Goal: Task Accomplishment & Management: Manage account settings

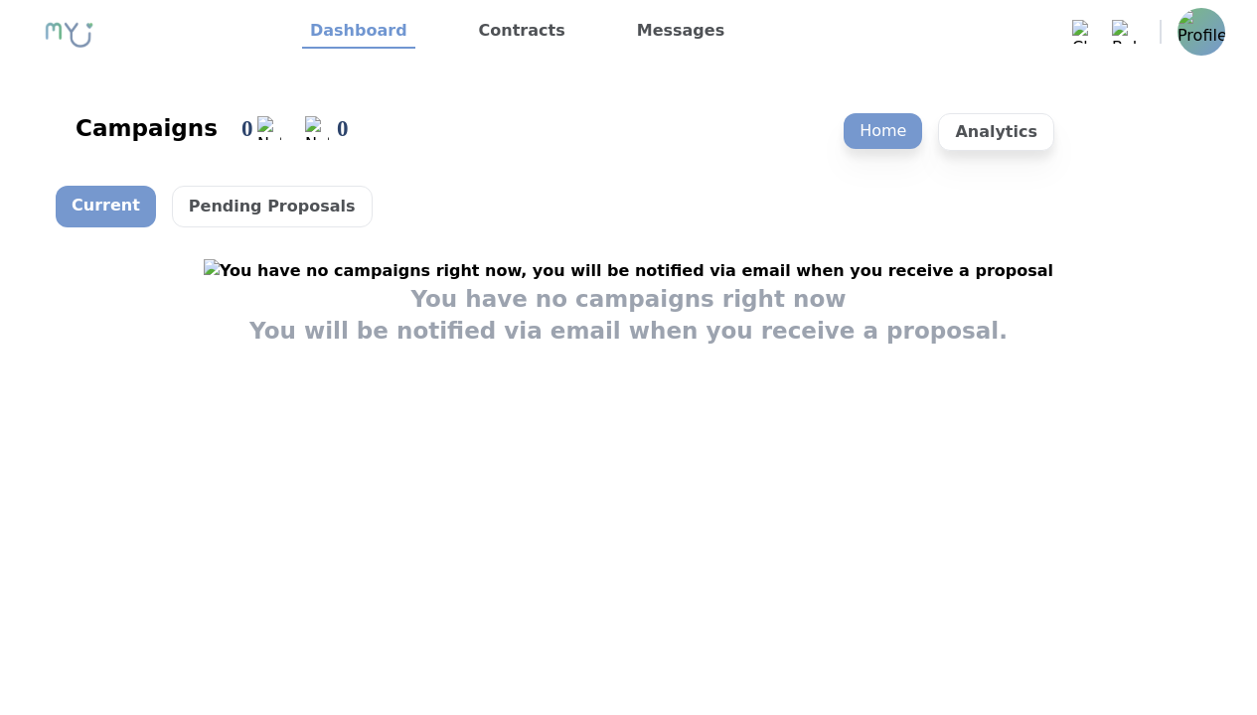
click at [1187, 28] on img at bounding box center [1202, 32] width 48 height 48
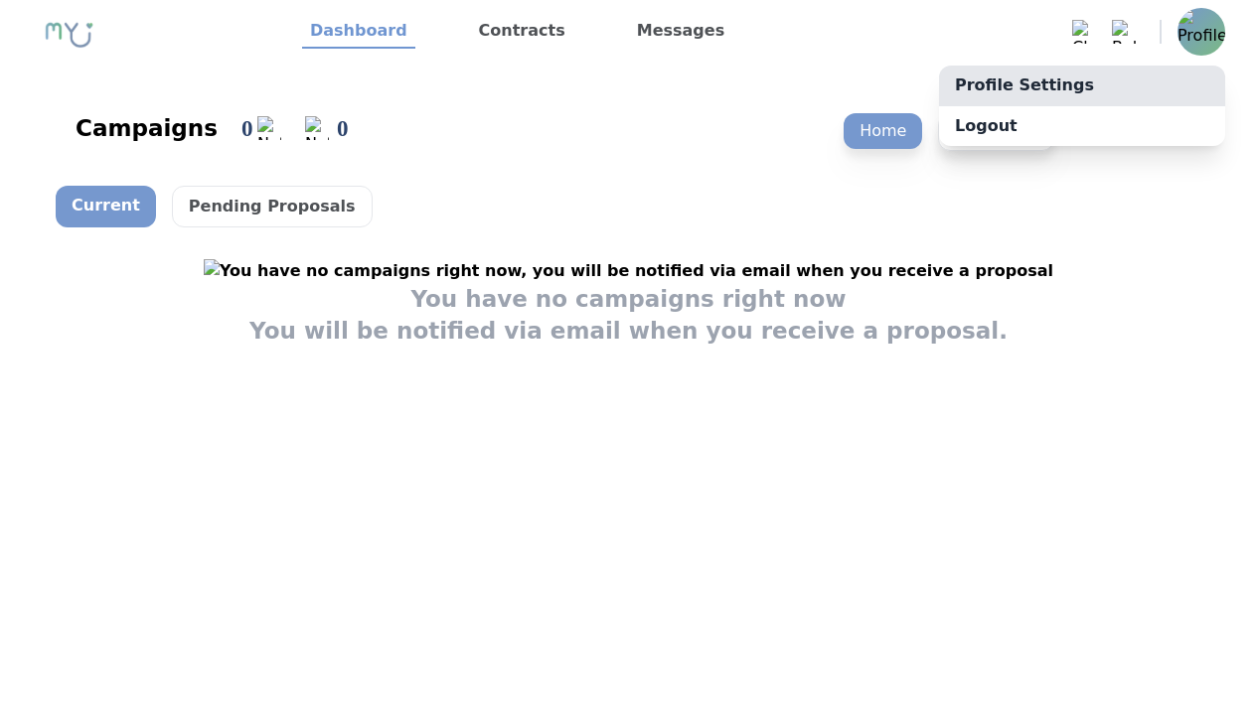
click at [1176, 77] on link "Profile Settings" at bounding box center [1082, 86] width 286 height 40
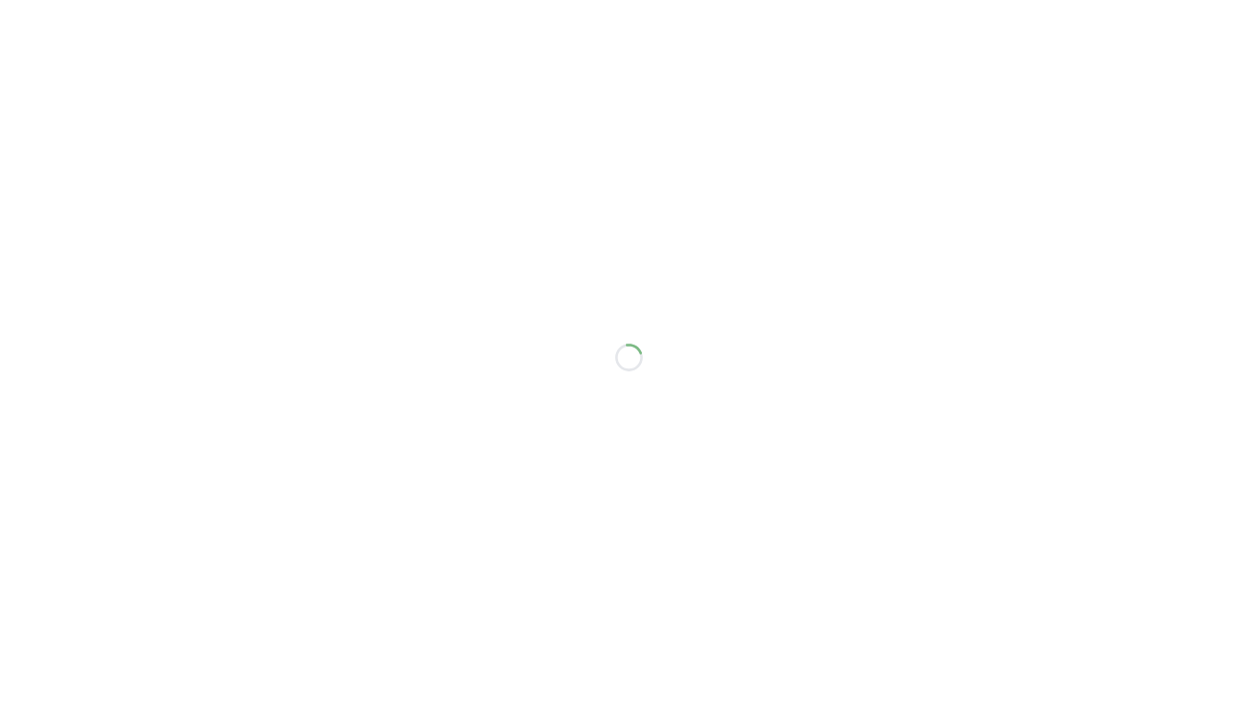
select select "**"
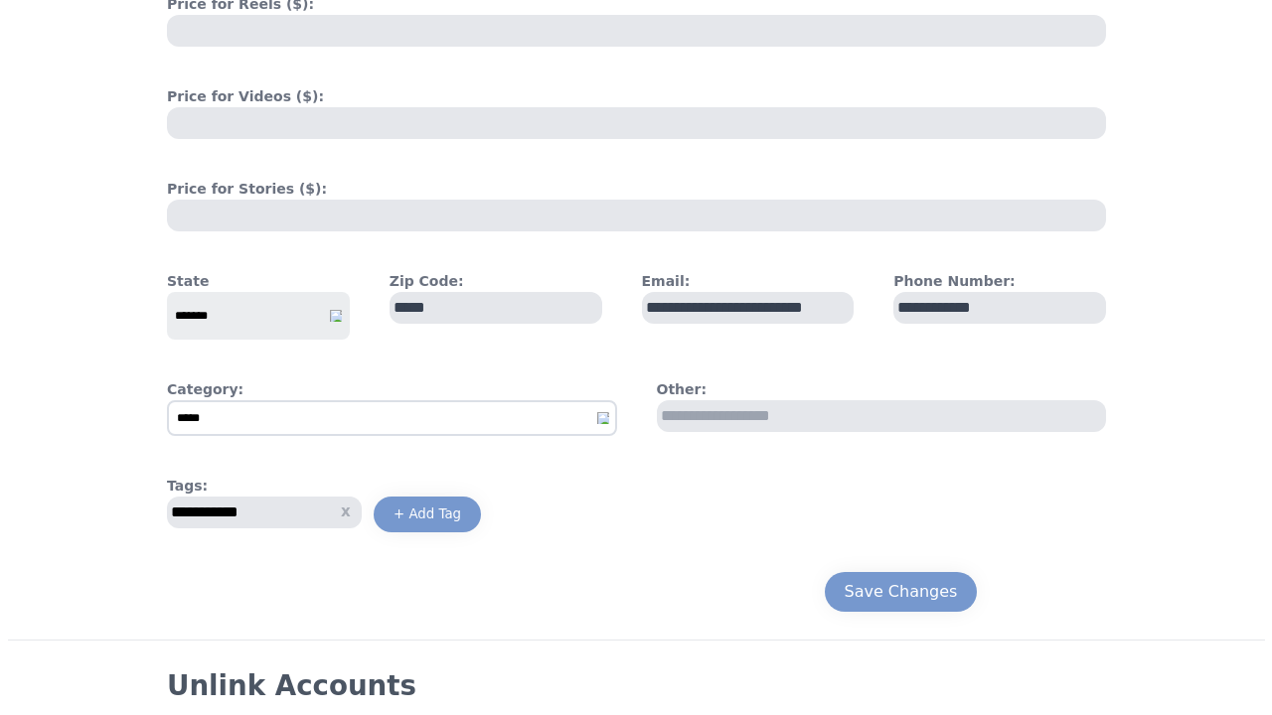
scroll to position [971, 0]
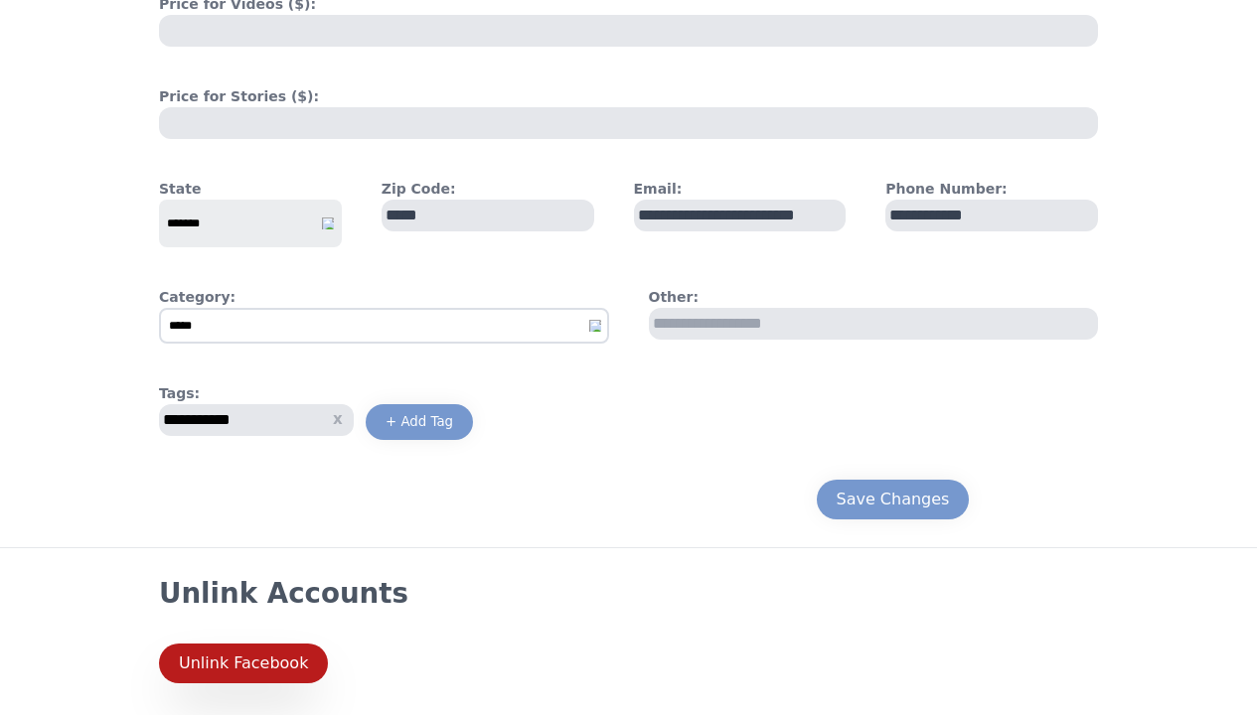
click at [286, 666] on div "Unlink Facebook" at bounding box center [243, 664] width 129 height 24
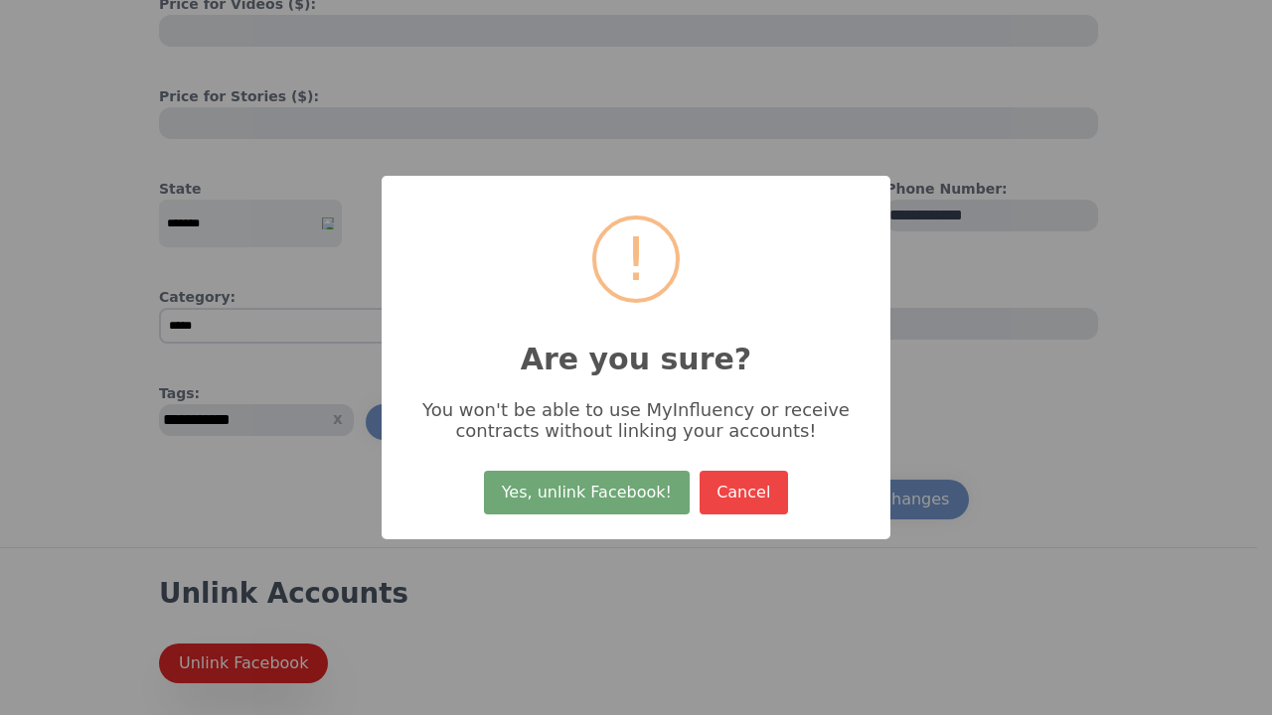
click at [523, 509] on button "Yes, unlink Facebook!" at bounding box center [586, 493] width 205 height 44
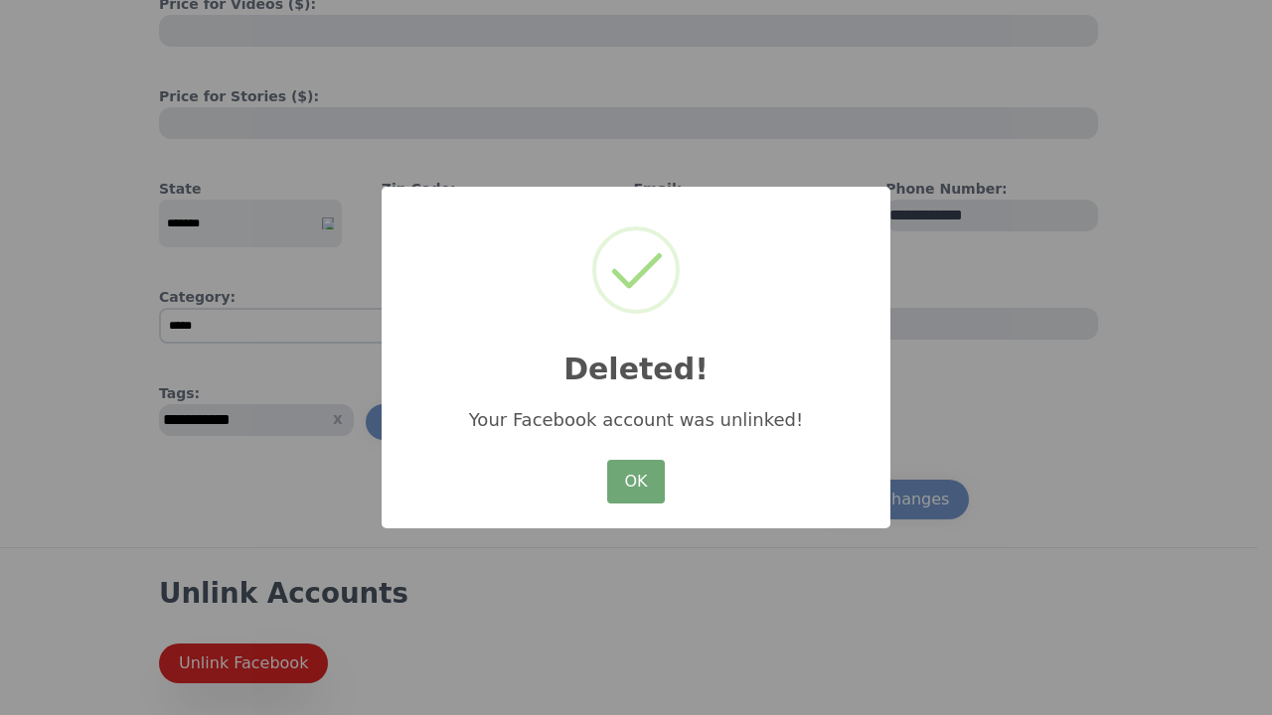
click at [646, 469] on button "OK" at bounding box center [636, 482] width 58 height 44
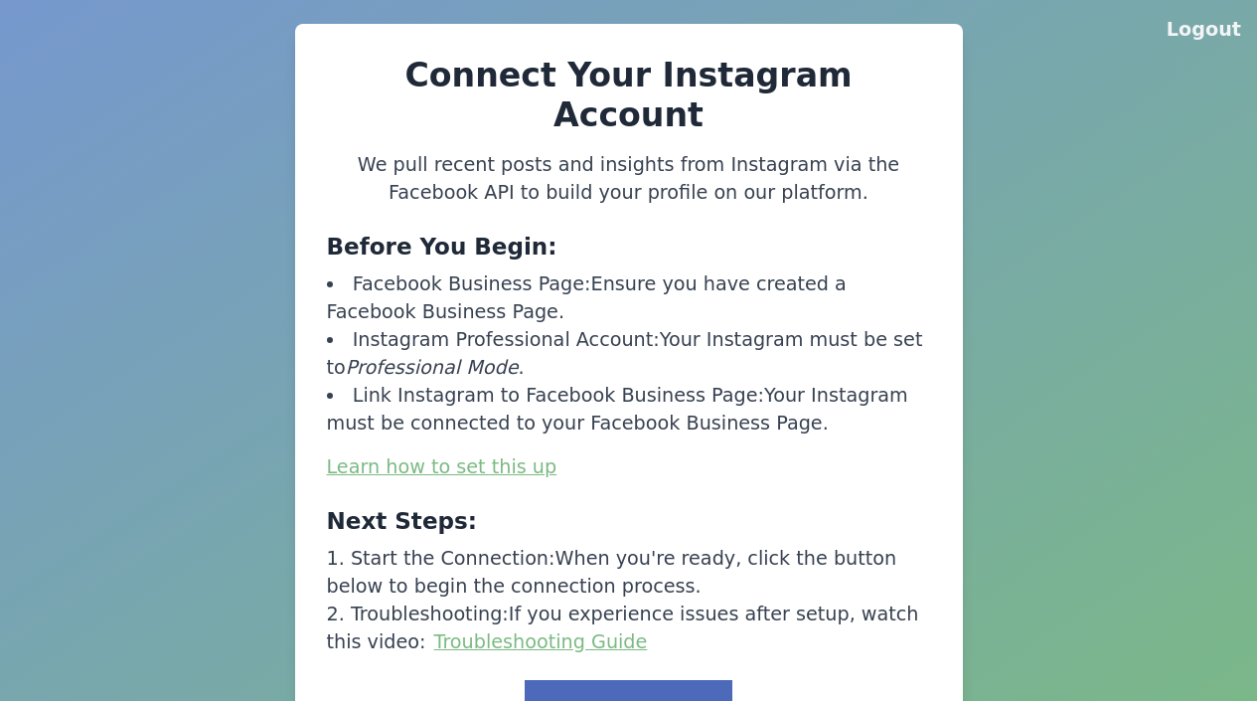
scroll to position [1, 0]
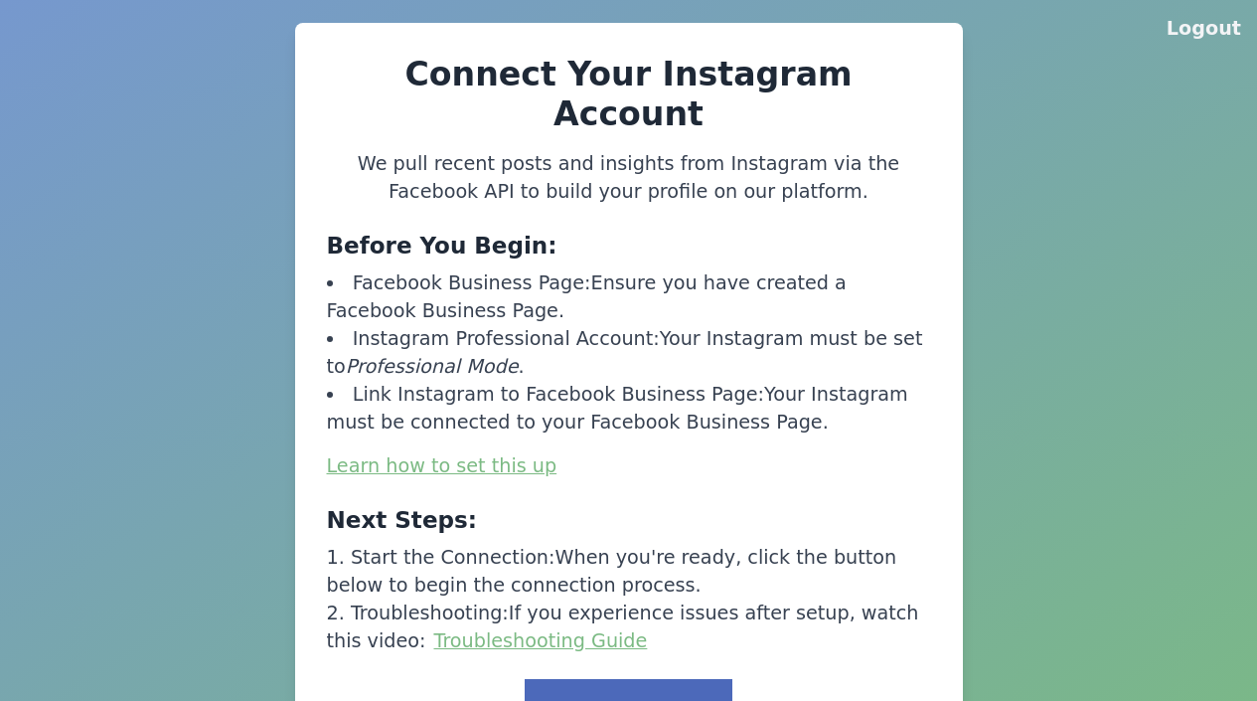
click at [635, 679] on button "Link to Facebook" at bounding box center [628, 710] width 207 height 62
click at [1219, 37] on button "Logout" at bounding box center [1204, 29] width 75 height 28
